Goal: Task Accomplishment & Management: Complete application form

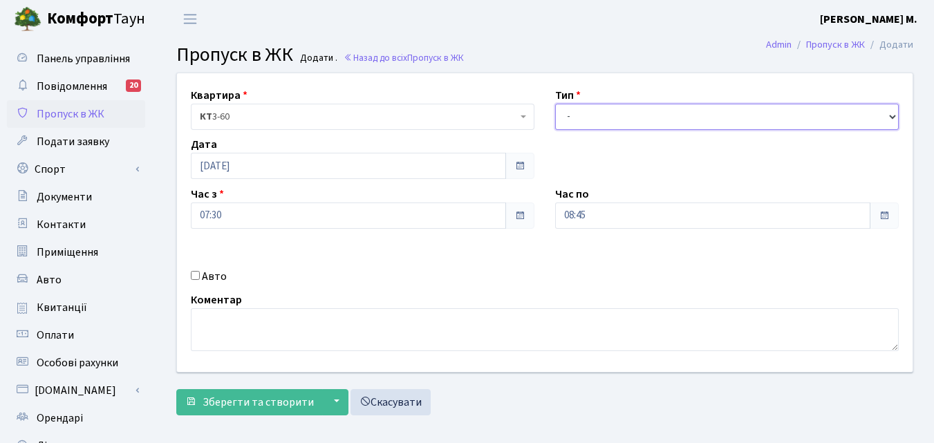
click at [637, 114] on select "- Доставка Таксі Гості Сервіс" at bounding box center [727, 117] width 344 height 26
select select "1"
click at [555, 104] on select "- Доставка Таксі Гості Сервіс" at bounding box center [727, 117] width 344 height 26
click at [196, 280] on input "Авто" at bounding box center [195, 275] width 9 height 9
checkbox input "true"
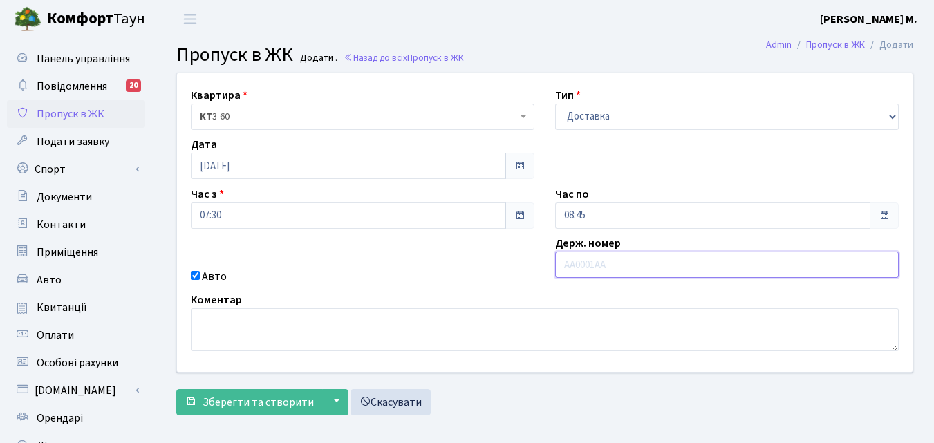
paste input "Ка5842рк"
click at [574, 264] on input "Ка5842РК" at bounding box center [727, 265] width 344 height 26
type input "КА5842РК"
click at [606, 217] on input "08:45" at bounding box center [712, 216] width 315 height 26
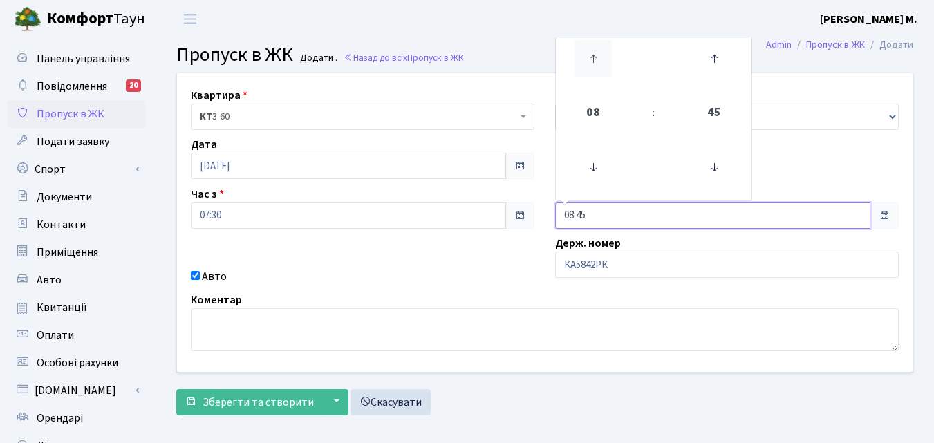
click at [593, 60] on icon at bounding box center [592, 58] width 37 height 37
type input "10:45"
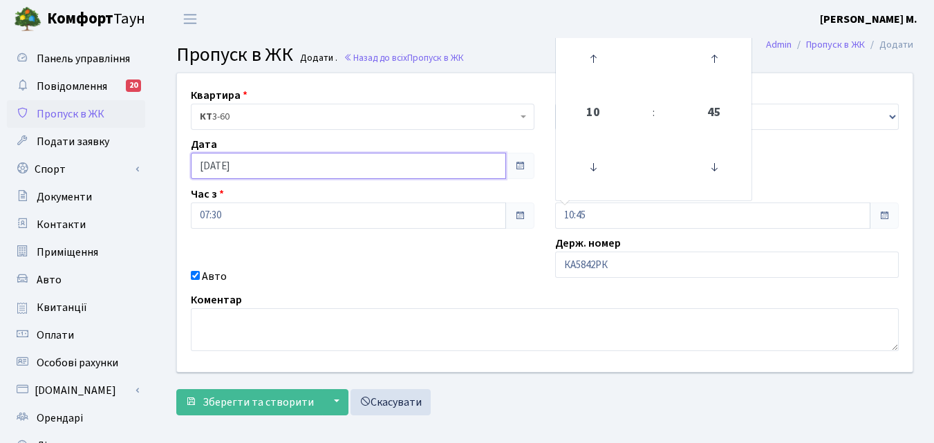
click at [271, 175] on input "[DATE]" at bounding box center [348, 166] width 315 height 26
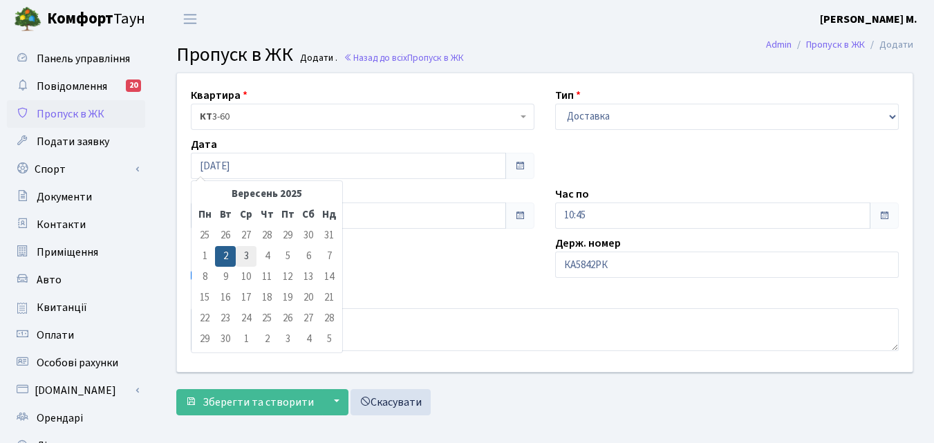
click at [243, 263] on td "3" at bounding box center [246, 256] width 21 height 21
type input "[DATE]"
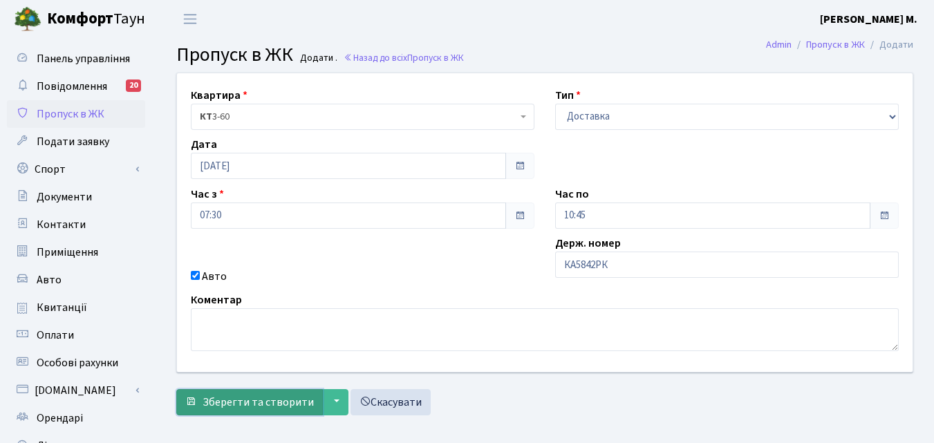
click at [235, 402] on span "Зберегти та створити" at bounding box center [258, 402] width 111 height 15
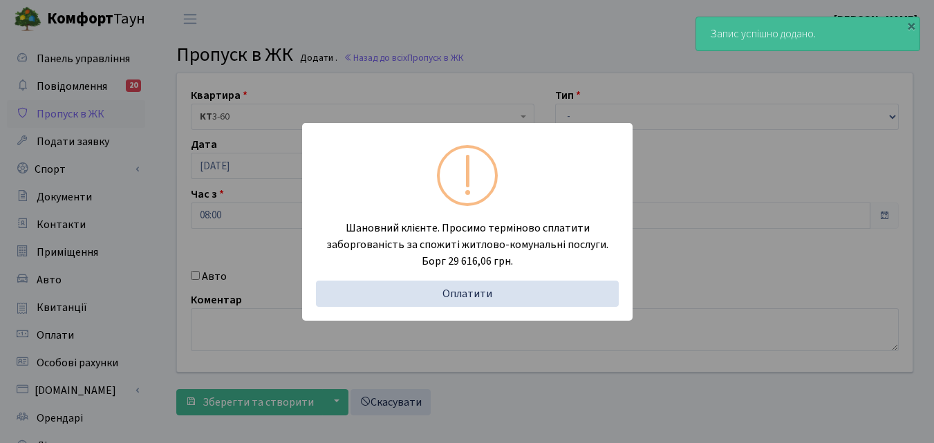
click at [159, 176] on div "Шановний клієнте. Просимо терміново сплатити заборгованість за спожиті житлово-…" at bounding box center [467, 221] width 934 height 443
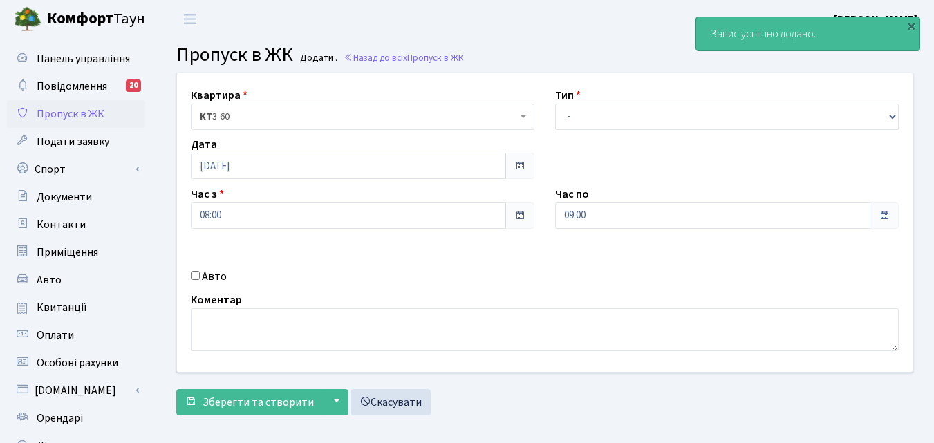
click at [91, 111] on span "Пропуск в ЖК" at bounding box center [71, 113] width 68 height 15
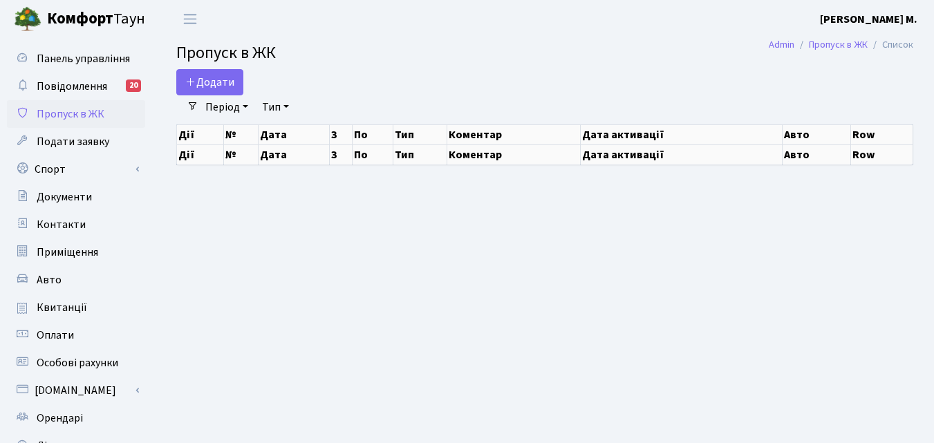
select select "25"
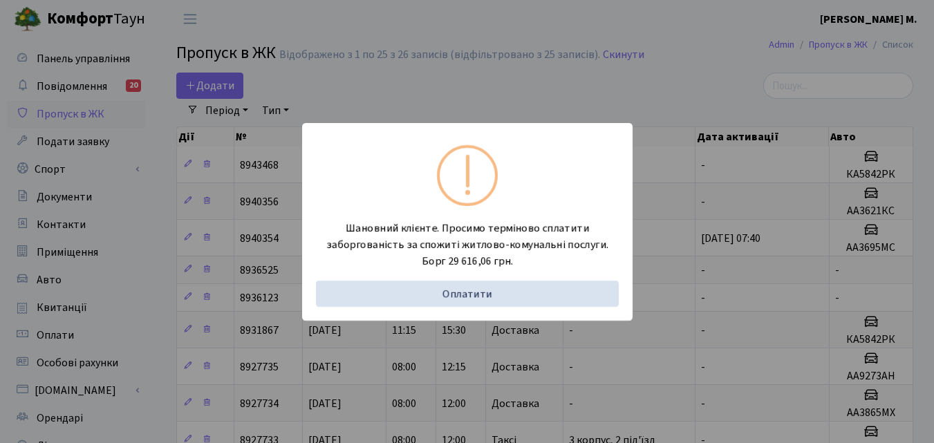
click at [165, 259] on div "Шановний клієнте. Просимо терміново сплатити заборгованість за спожиті житлово-…" at bounding box center [467, 221] width 934 height 443
